Goal: Find specific page/section: Find specific page/section

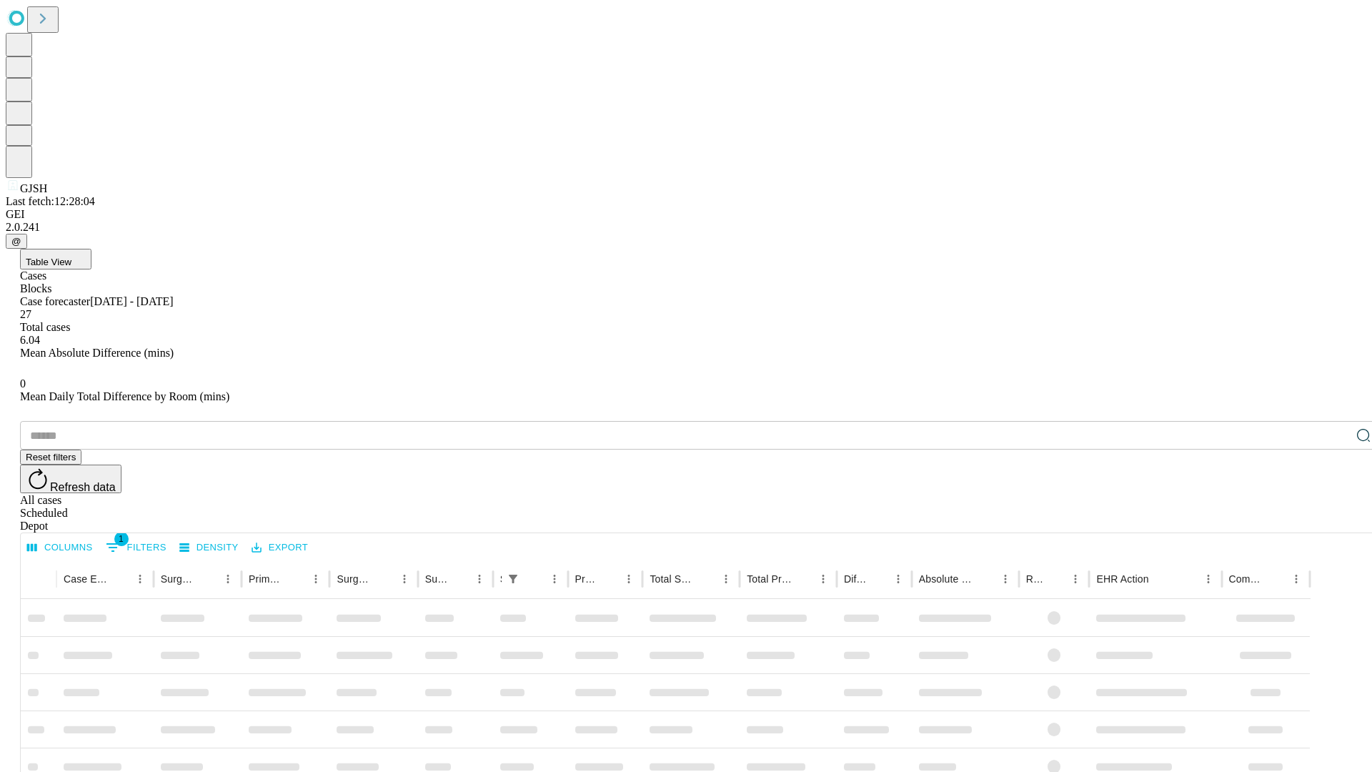
click at [1335, 519] on div "Depot" at bounding box center [700, 525] width 1360 height 13
